Goal: Navigation & Orientation: Find specific page/section

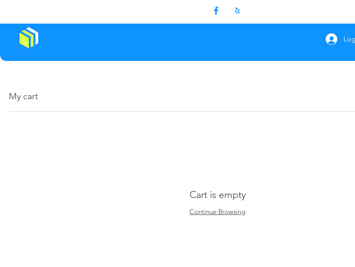
scroll to position [45, 0]
